Goal: Task Accomplishment & Management: Complete application form

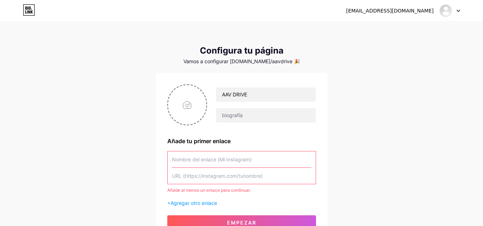
scroll to position [57, 0]
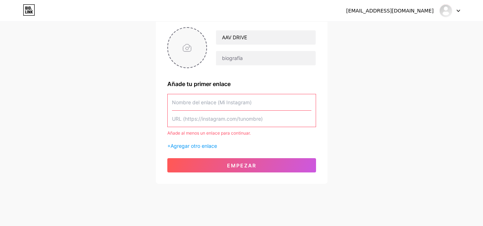
drag, startPoint x: 0, startPoint y: 0, endPoint x: 182, endPoint y: 54, distance: 189.4
click at [182, 54] on input "file" at bounding box center [187, 48] width 39 height 40
click at [185, 51] on input "file" at bounding box center [187, 48] width 39 height 40
type input "C:\fakepath\AAV DRIVE.jpg"
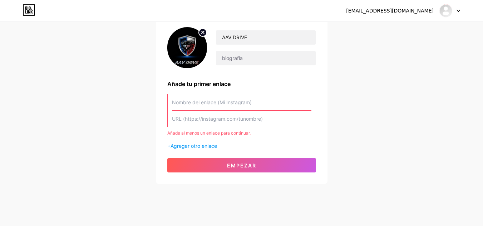
click at [189, 56] on img at bounding box center [187, 47] width 40 height 41
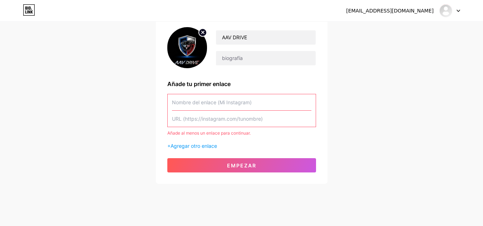
click at [189, 56] on img at bounding box center [187, 47] width 40 height 41
click at [195, 55] on img at bounding box center [187, 47] width 40 height 41
click at [187, 48] on img at bounding box center [187, 47] width 40 height 41
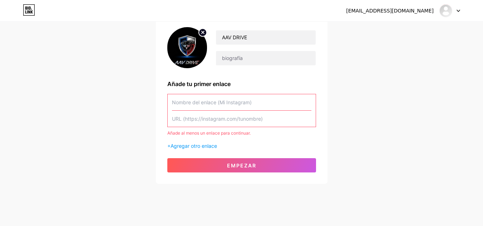
click at [187, 48] on img at bounding box center [187, 47] width 40 height 41
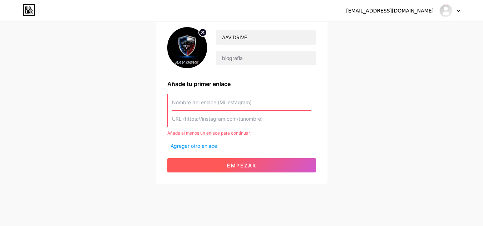
click at [231, 168] on font "Empezar" at bounding box center [241, 166] width 29 height 6
click at [241, 166] on font "Empezar" at bounding box center [241, 166] width 29 height 6
click at [241, 167] on font "Empezar" at bounding box center [241, 166] width 29 height 6
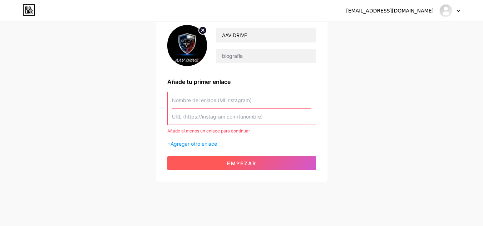
scroll to position [66, 0]
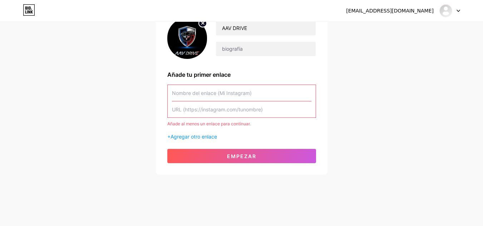
click at [187, 38] on img at bounding box center [187, 38] width 40 height 41
click at [457, 11] on icon at bounding box center [458, 11] width 4 height 3
click at [385, 29] on font "Panel" at bounding box center [385, 29] width 14 height 6
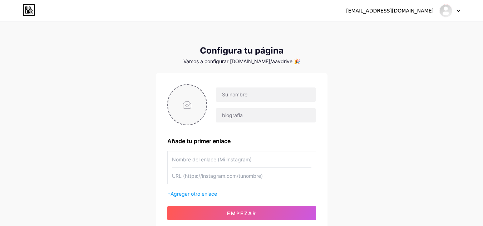
click at [187, 109] on input "file" at bounding box center [187, 105] width 39 height 40
type input "C:\fakepath\Gemini_Generated_Image_htzc14htzc14htzc.jpg"
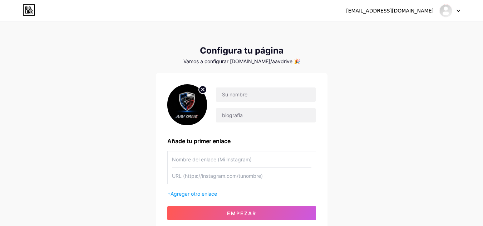
click at [203, 88] on circle at bounding box center [203, 90] width 8 height 8
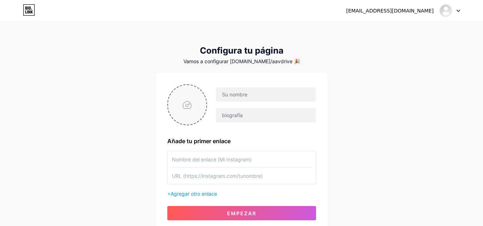
click at [191, 103] on input "file" at bounding box center [187, 105] width 39 height 40
type input "C:\fakepath\AAV DRIVE.jpg"
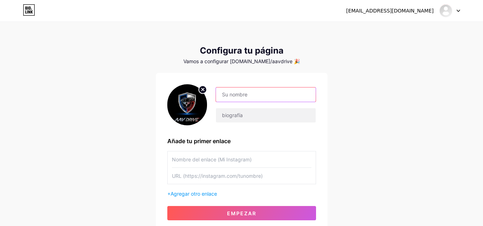
click at [239, 97] on input "text" at bounding box center [265, 95] width 99 height 14
type input "AAV DRIVE"
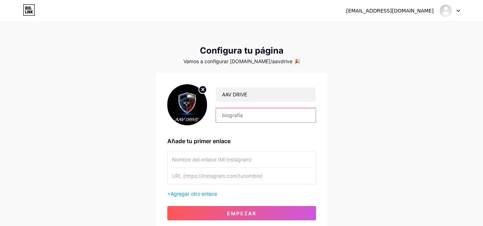
click at [265, 118] on input "text" at bounding box center [265, 115] width 99 height 14
